Goal: Complete application form

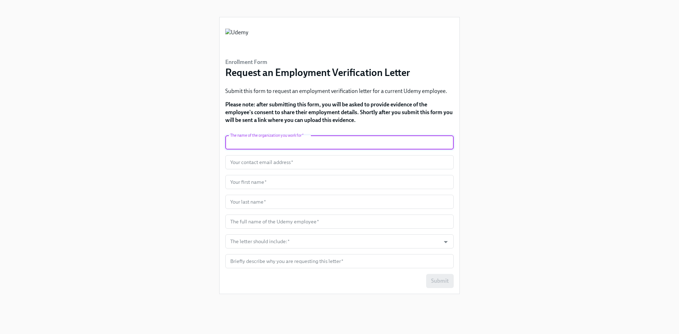
click at [284, 135] on input "text" at bounding box center [339, 142] width 228 height 14
type input "TRUEWORK"
click at [342, 182] on input "text" at bounding box center [339, 182] width 228 height 14
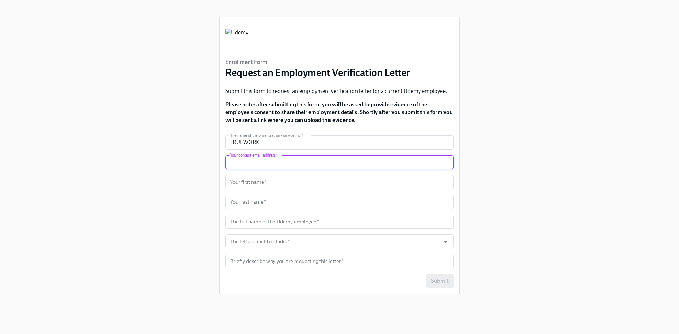
click at [316, 163] on input "text" at bounding box center [339, 162] width 228 height 14
type input "[EMAIL_ADDRESS][DOMAIN_NAME]"
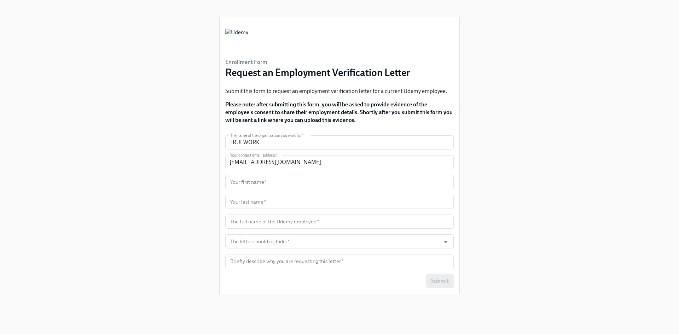
click at [298, 172] on form "The name of the organization you work for   * TRUEWORK The name of the organiza…" at bounding box center [339, 211] width 228 height 153
click at [289, 180] on input "text" at bounding box center [339, 182] width 228 height 14
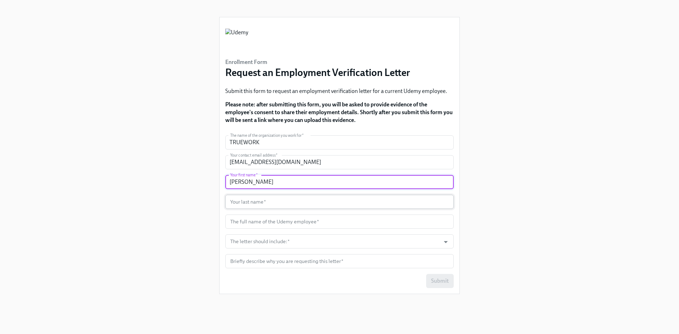
type input "[PERSON_NAME]"
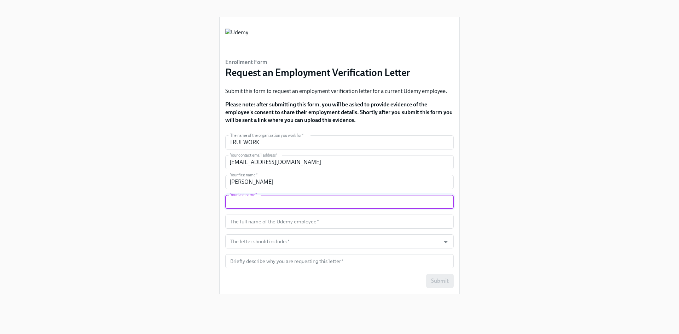
click at [248, 199] on input "text" at bounding box center [339, 202] width 228 height 14
type input "Panal"
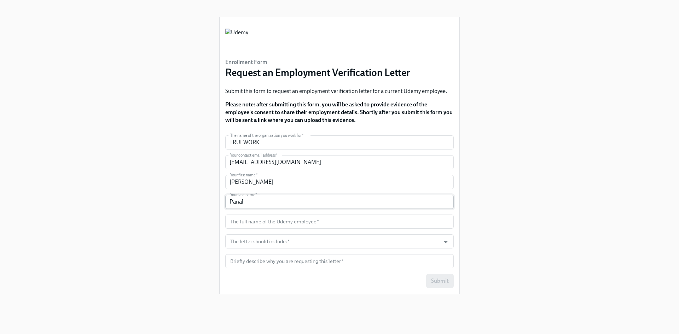
click at [288, 198] on input "Panal" at bounding box center [339, 202] width 228 height 14
click at [284, 222] on input "text" at bounding box center [339, 222] width 228 height 14
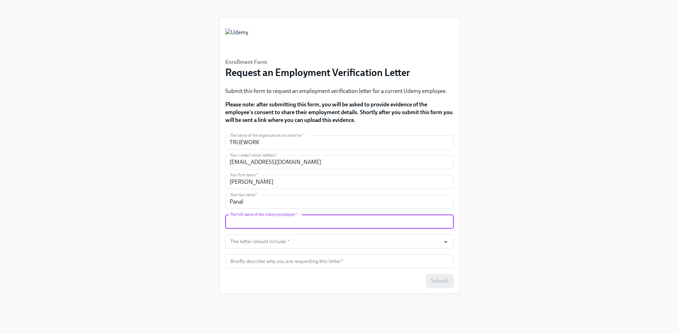
paste input "[PERSON_NAME]"
type input "[PERSON_NAME]"
click at [301, 246] on input "The letter should include:   *" at bounding box center [333, 241] width 208 height 14
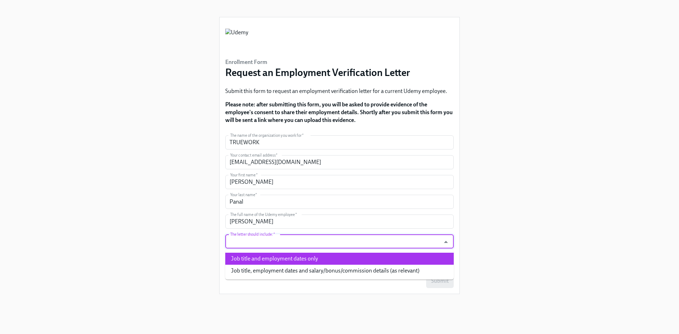
click at [298, 257] on li "Job title and employment dates only" at bounding box center [339, 259] width 228 height 12
type input "Job title and employment dates only"
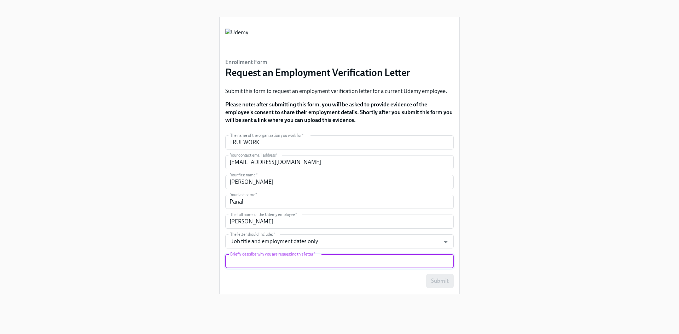
click at [279, 261] on input "text" at bounding box center [339, 261] width 228 height 14
type input "F"
type input "For a background check"
click at [448, 284] on span "Submit" at bounding box center [440, 280] width 18 height 7
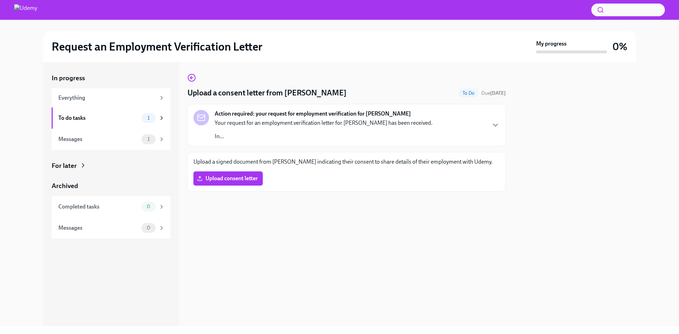
click at [236, 183] on label "Upload consent letter" at bounding box center [227, 178] width 69 height 14
click at [0, 0] on input "Upload consent letter" at bounding box center [0, 0] width 0 height 0
